Goal: Task Accomplishment & Management: Manage account settings

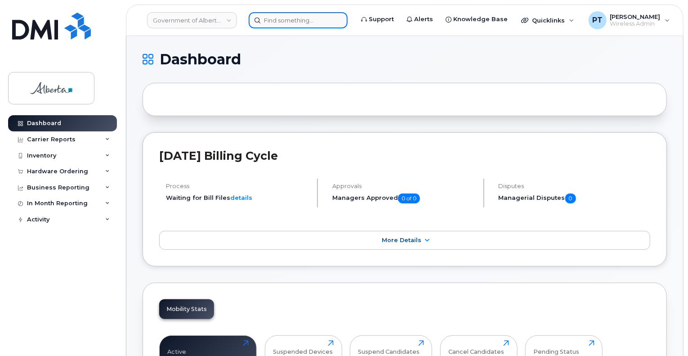
click at [265, 22] on input at bounding box center [298, 20] width 99 height 16
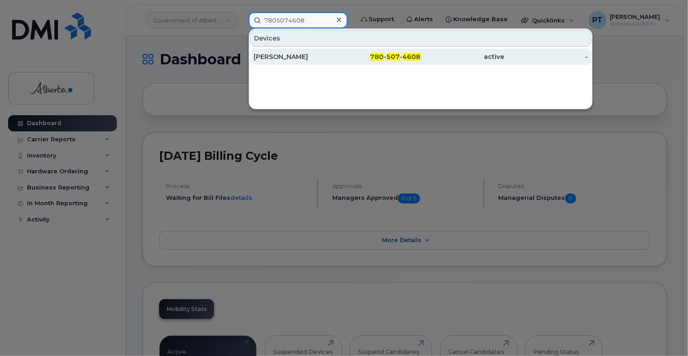
type input "7805074608"
click at [274, 54] on div "[PERSON_NAME]" at bounding box center [296, 56] width 84 height 9
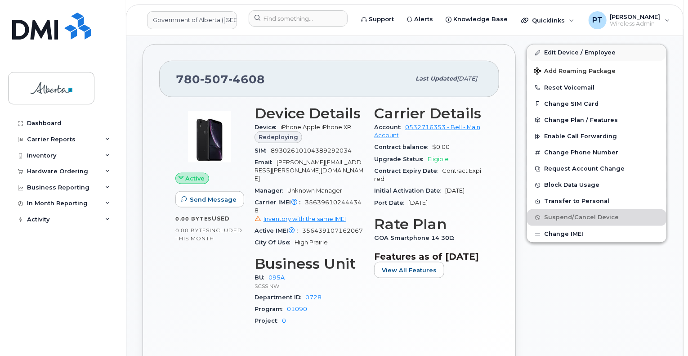
scroll to position [270, 0]
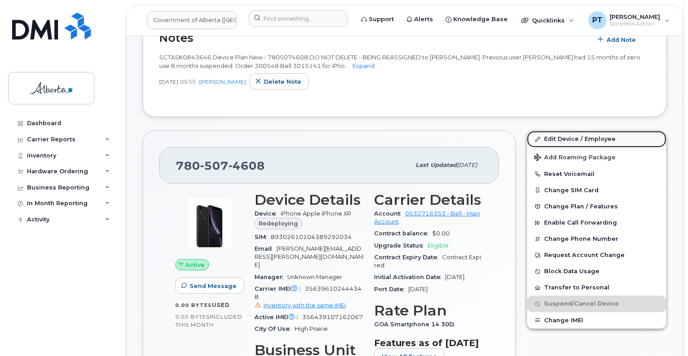
click at [566, 139] on link "Edit Device / Employee" at bounding box center [596, 139] width 139 height 16
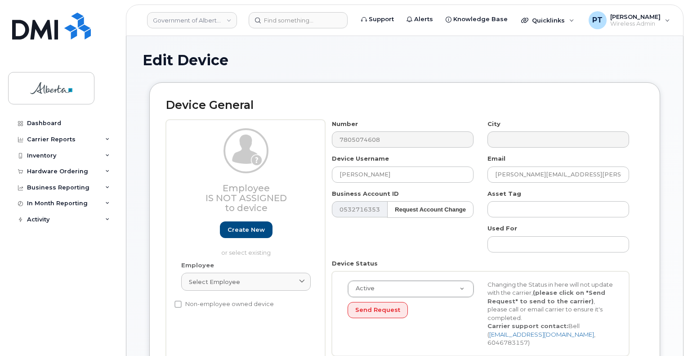
select select "4749743"
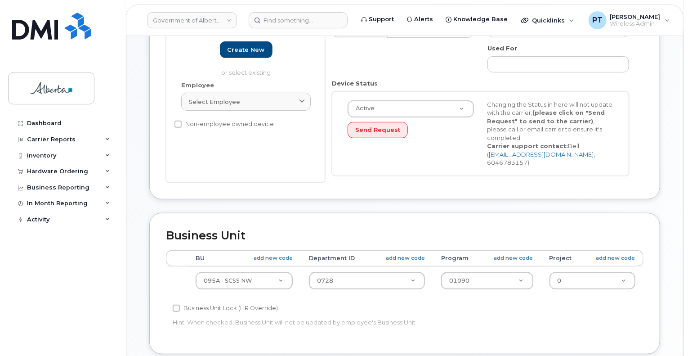
scroll to position [405, 0]
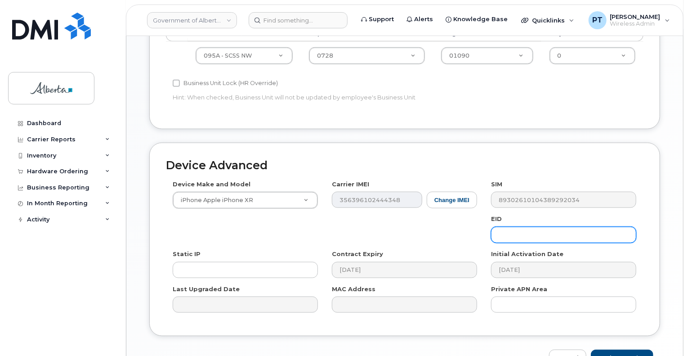
click at [534, 227] on input "text" at bounding box center [563, 235] width 145 height 16
paste input "89043052010008887025010578641269"
type input "89043052010008887025010578641269"
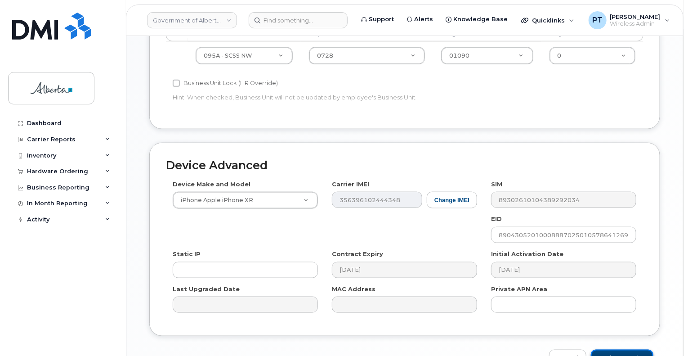
drag, startPoint x: 614, startPoint y: 350, endPoint x: 501, endPoint y: 323, distance: 116.5
click at [614, 350] on input "Update Device" at bounding box center [622, 357] width 63 height 17
type input "Saving..."
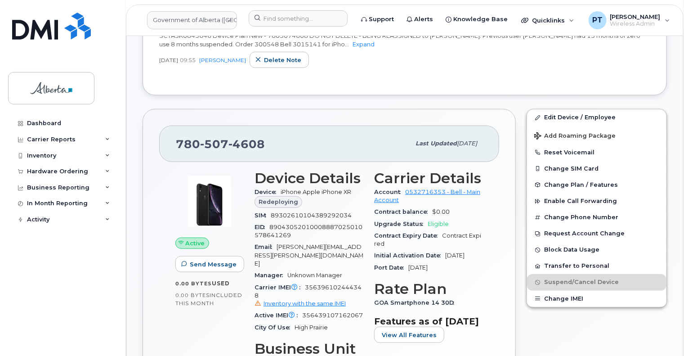
scroll to position [315, 0]
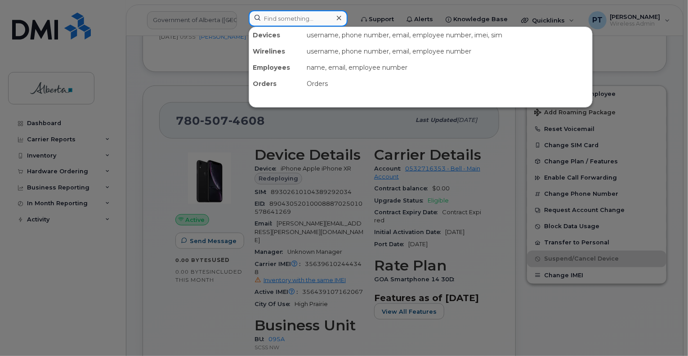
click at [295, 18] on input at bounding box center [298, 18] width 99 height 16
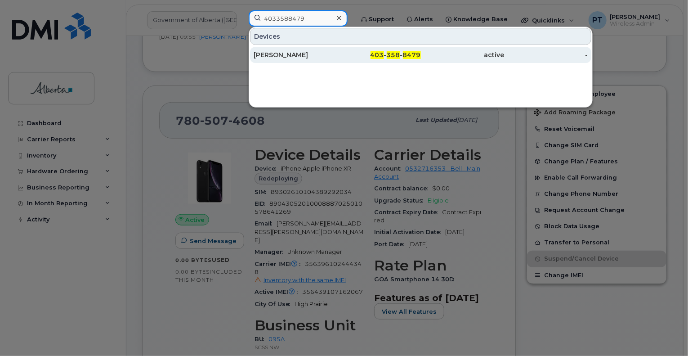
type input "4033588479"
click at [285, 54] on div "Kanwal Khan" at bounding box center [296, 54] width 84 height 9
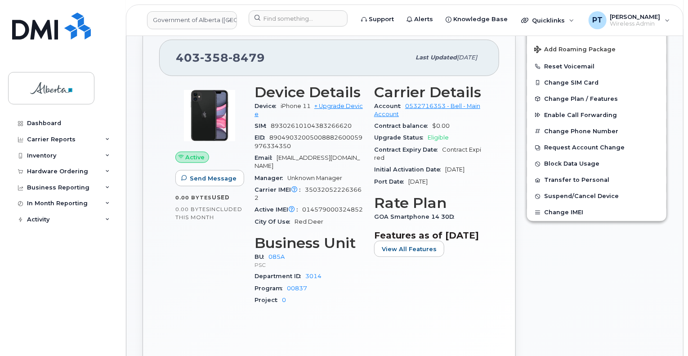
scroll to position [45, 0]
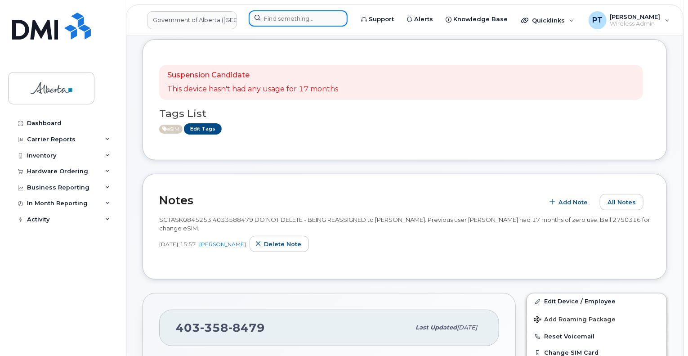
click at [284, 21] on input at bounding box center [298, 18] width 99 height 16
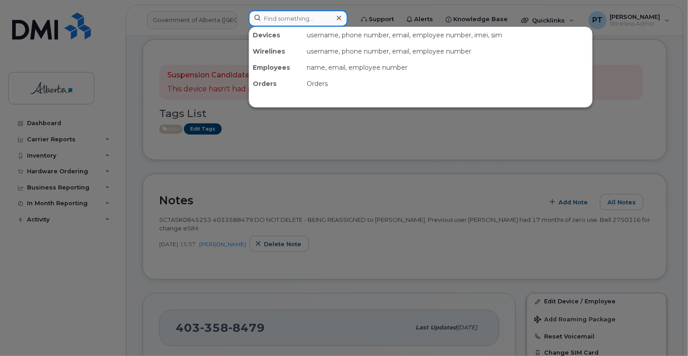
paste input "7808877056"
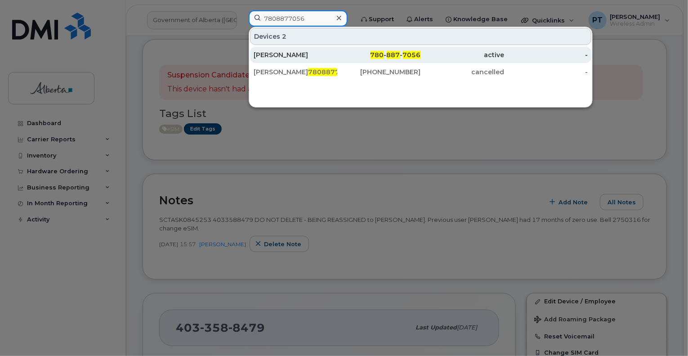
type input "7808877056"
drag, startPoint x: 270, startPoint y: 57, endPoint x: 291, endPoint y: 56, distance: 21.6
click at [270, 57] on div "[PERSON_NAME]" at bounding box center [296, 54] width 84 height 9
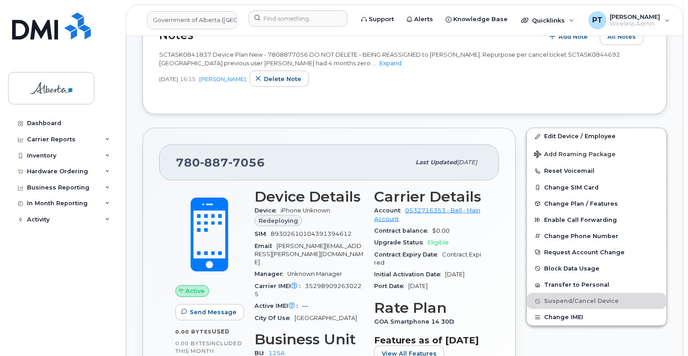
scroll to position [180, 0]
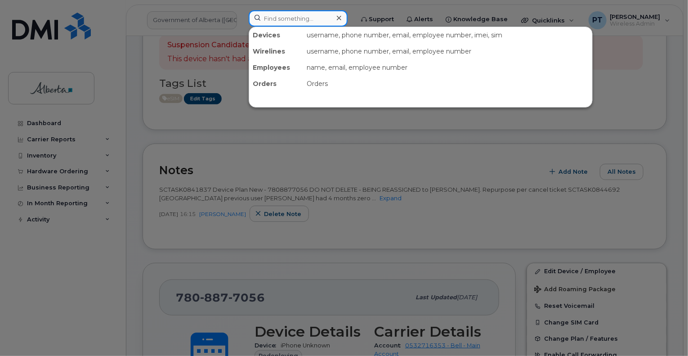
click at [309, 16] on input at bounding box center [298, 18] width 99 height 16
click at [286, 18] on input at bounding box center [298, 18] width 99 height 16
paste input "7809747187"
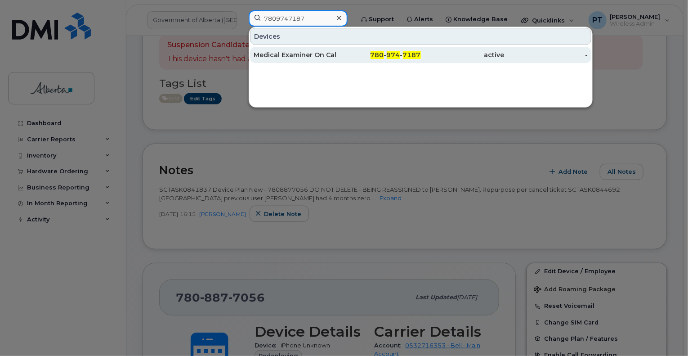
type input "7809747187"
click at [292, 54] on div "Medical Examiner On Call" at bounding box center [296, 54] width 84 height 9
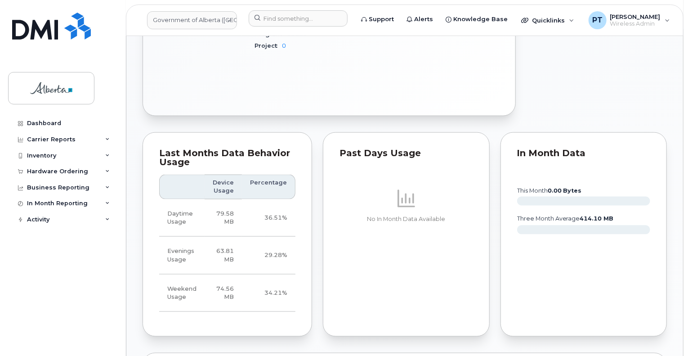
scroll to position [540, 0]
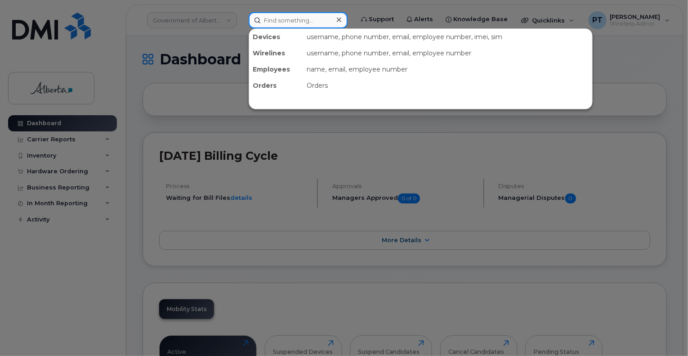
click at [302, 19] on input at bounding box center [298, 20] width 99 height 16
paste input "7808877056"
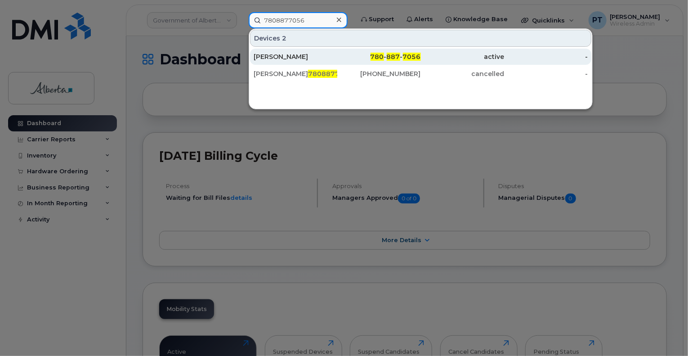
type input "7808877056"
click at [290, 56] on div "[PERSON_NAME]" at bounding box center [296, 56] width 84 height 9
